Goal: Find specific page/section: Find specific page/section

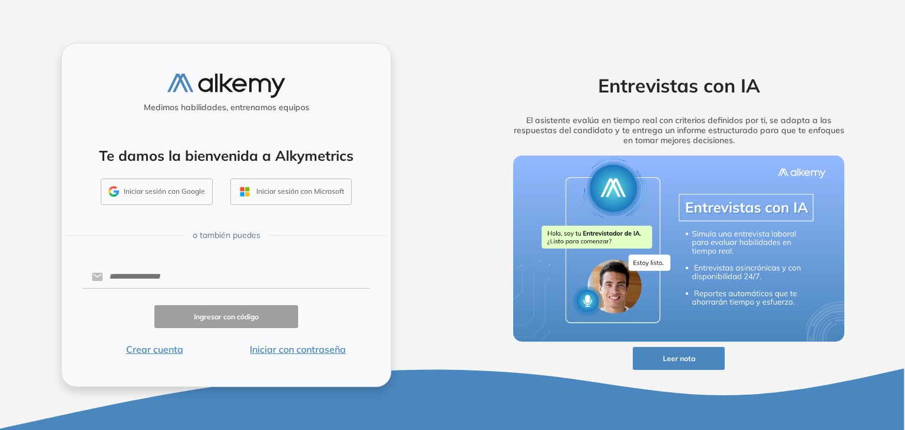
click at [296, 347] on button "Iniciar con contraseña" at bounding box center [298, 349] width 144 height 14
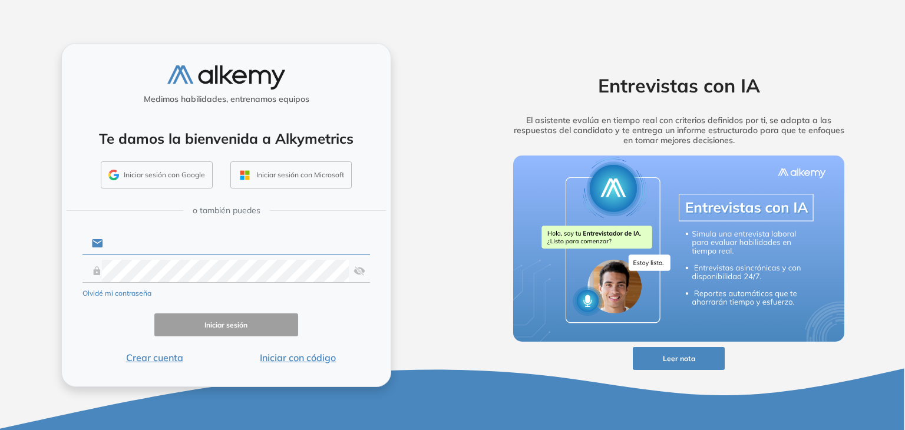
click at [218, 241] on input "text" at bounding box center [236, 243] width 267 height 22
type input "**********"
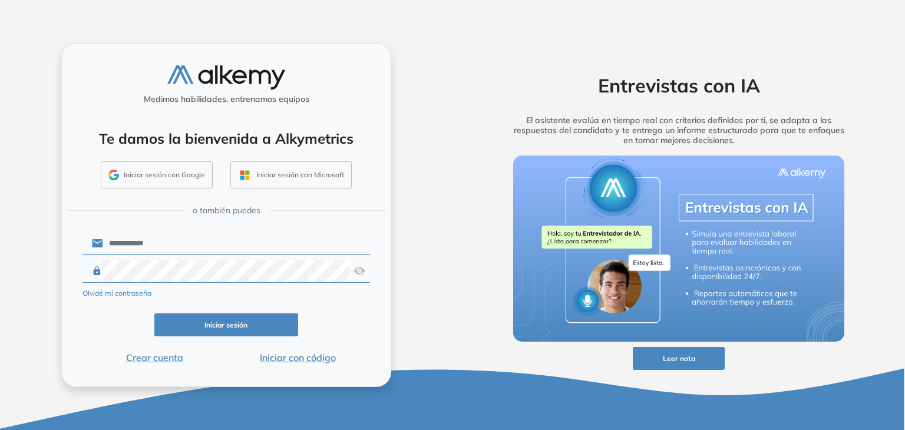
click at [240, 325] on button "Iniciar sesión" at bounding box center [226, 325] width 144 height 23
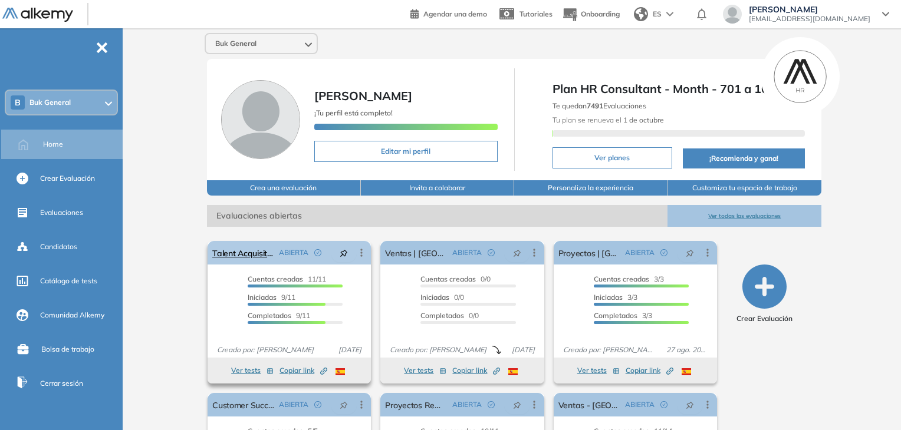
scroll to position [59, 0]
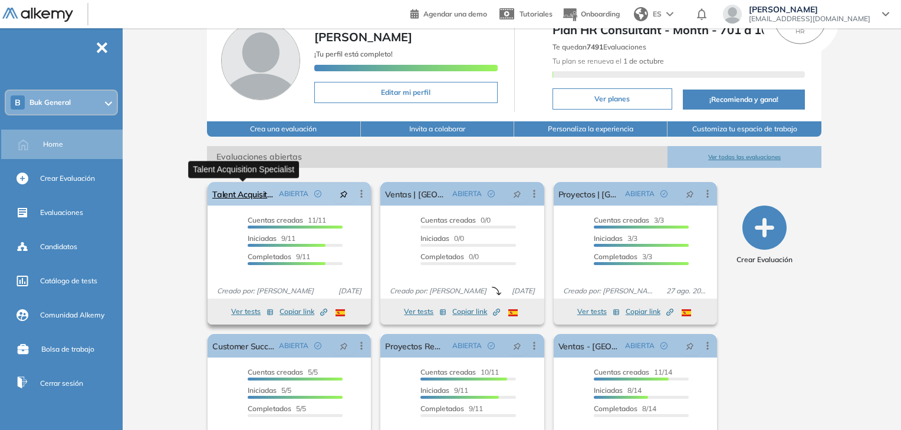
click at [260, 197] on link "Talent Acquisition Specialist" at bounding box center [243, 194] width 62 height 24
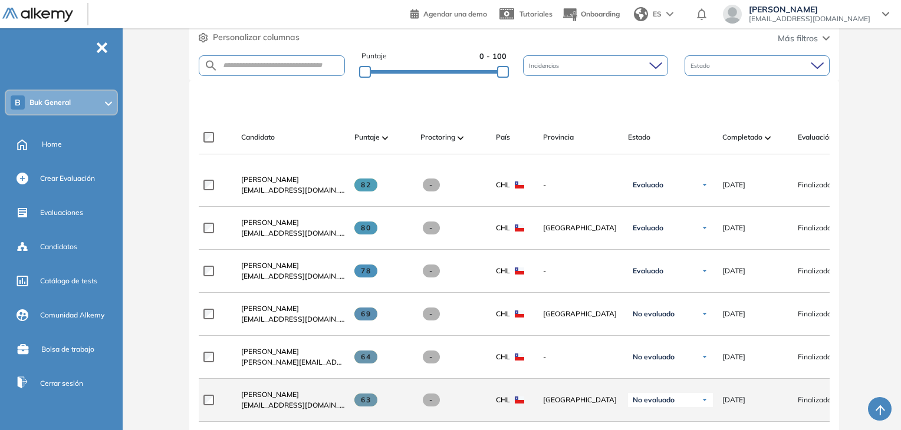
scroll to position [306, 0]
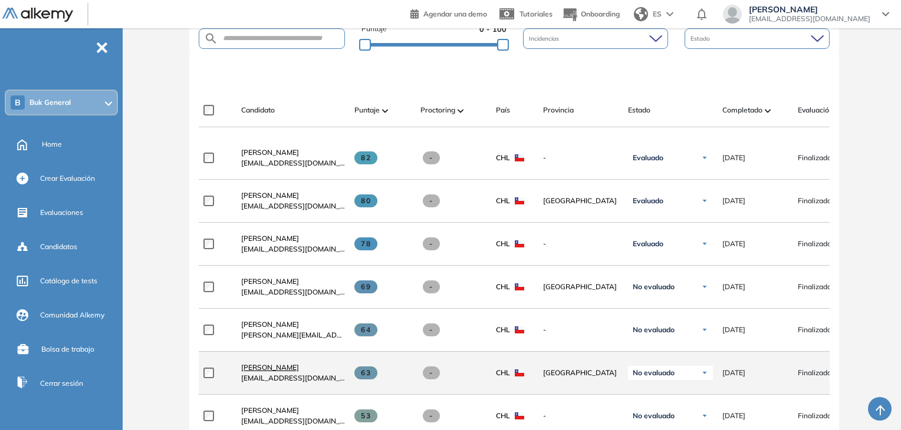
click at [261, 373] on link "[PERSON_NAME]" at bounding box center [293, 368] width 104 height 11
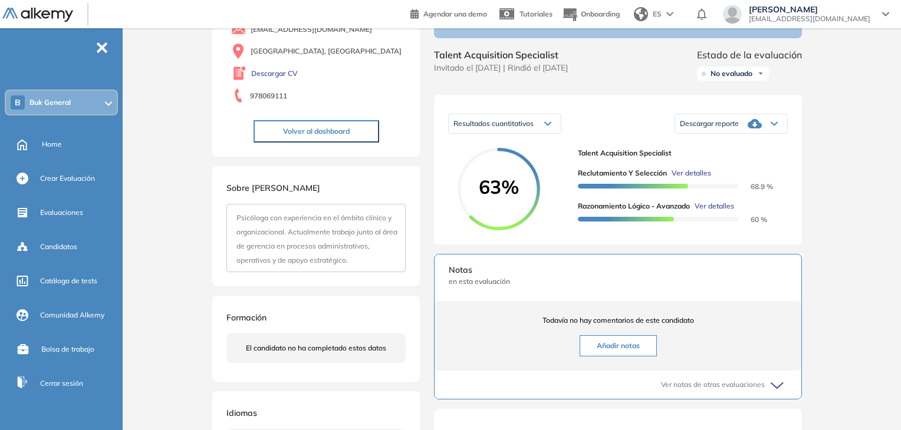
scroll to position [118, 0]
